Goal: Obtain resource: Download file/media

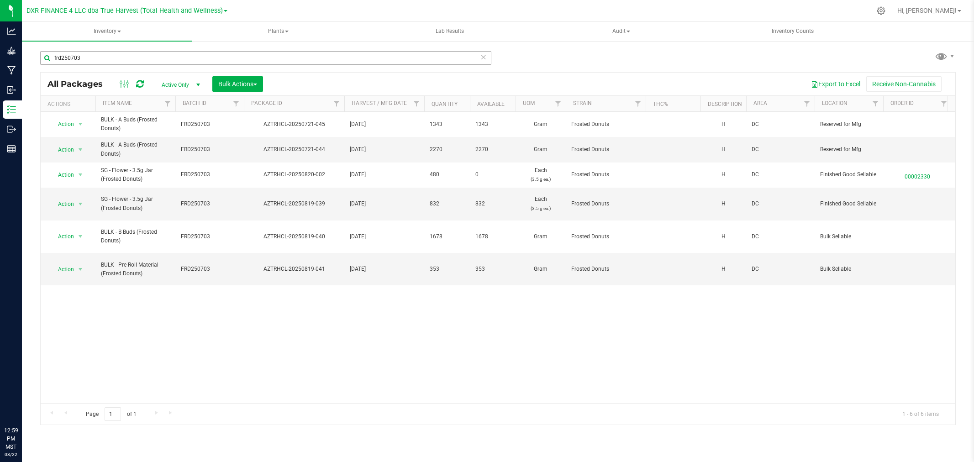
click at [60, 61] on input "frd250703" at bounding box center [265, 58] width 451 height 14
type input "404-029"
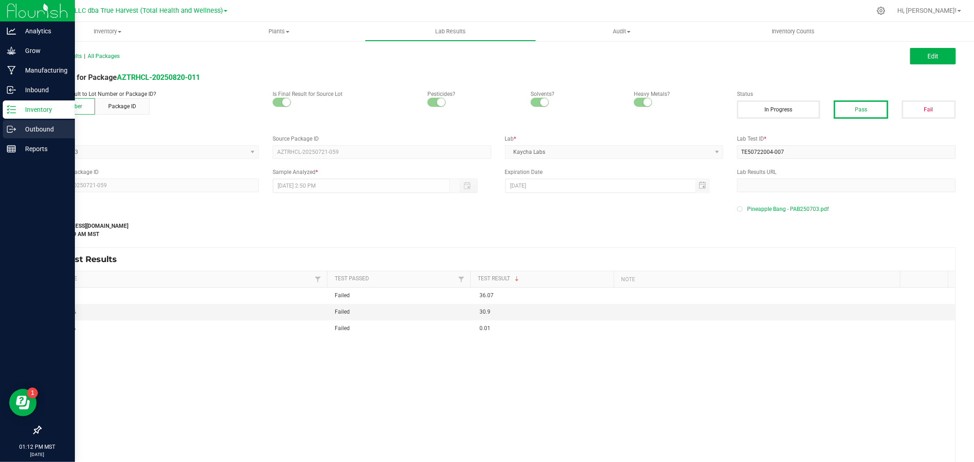
click at [34, 126] on p "Outbound" at bounding box center [43, 129] width 55 height 11
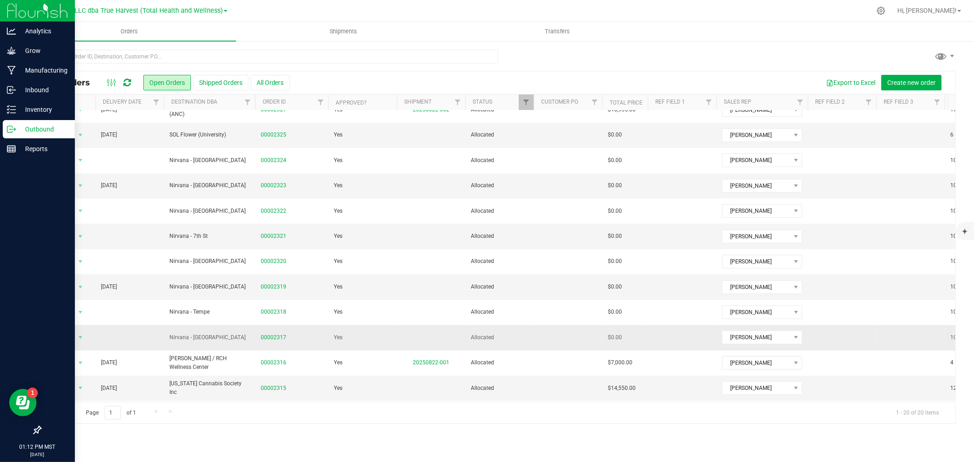
scroll to position [121, 0]
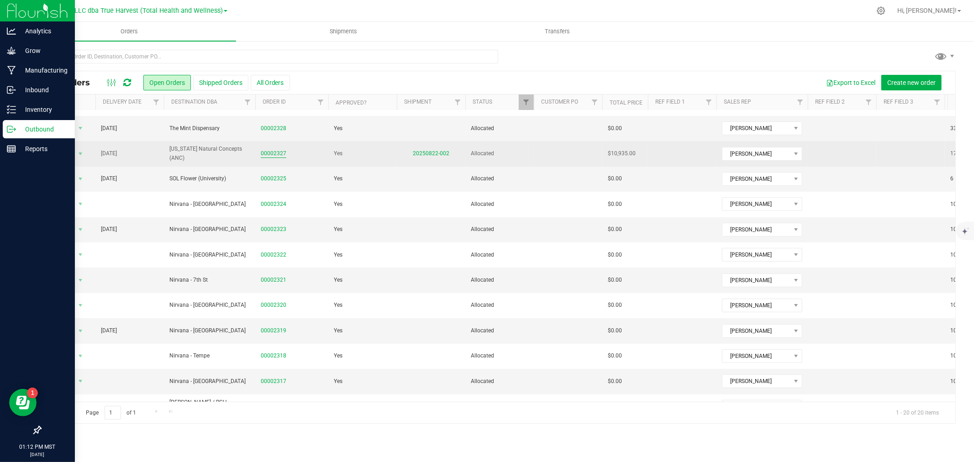
click at [277, 156] on link "00002327" at bounding box center [274, 153] width 26 height 9
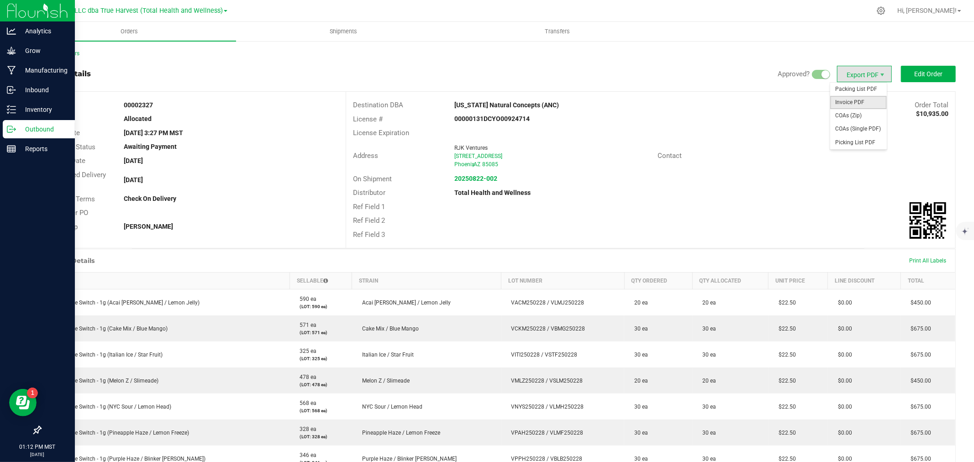
click at [862, 99] on span "Invoice PDF" at bounding box center [858, 102] width 57 height 13
click at [468, 180] on strong "20250822-002" at bounding box center [475, 178] width 43 height 7
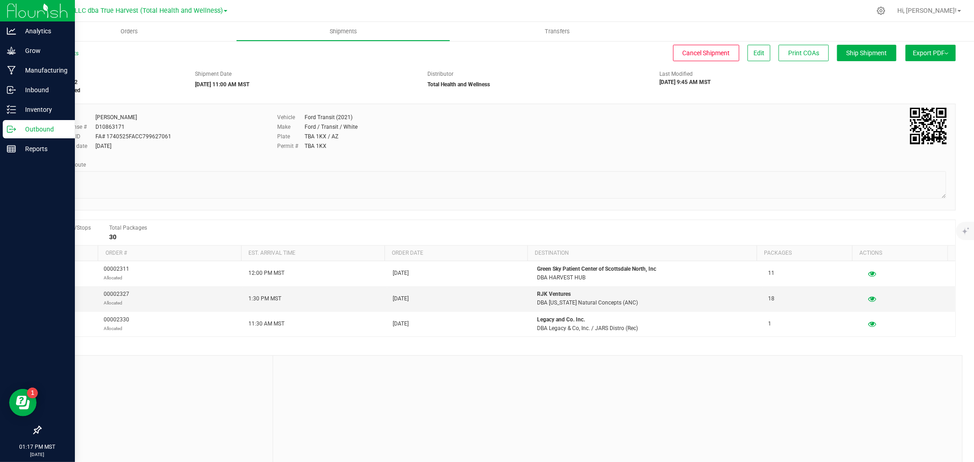
click at [912, 49] on button "Export PDF" at bounding box center [930, 53] width 50 height 16
click at [909, 70] on span "Manifest by Package ID" at bounding box center [917, 73] width 58 height 6
click at [867, 301] on icon "button" at bounding box center [871, 298] width 9 height 6
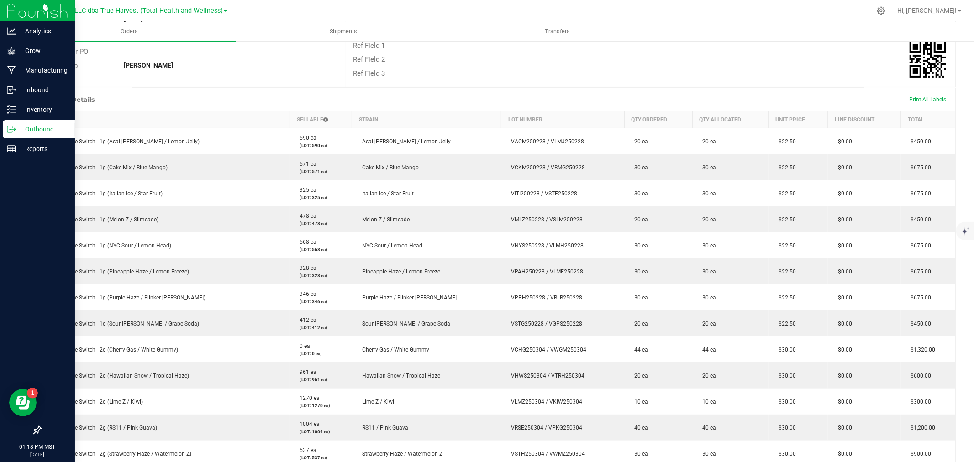
scroll to position [152, 0]
